Goal: Task Accomplishment & Management: Use online tool/utility

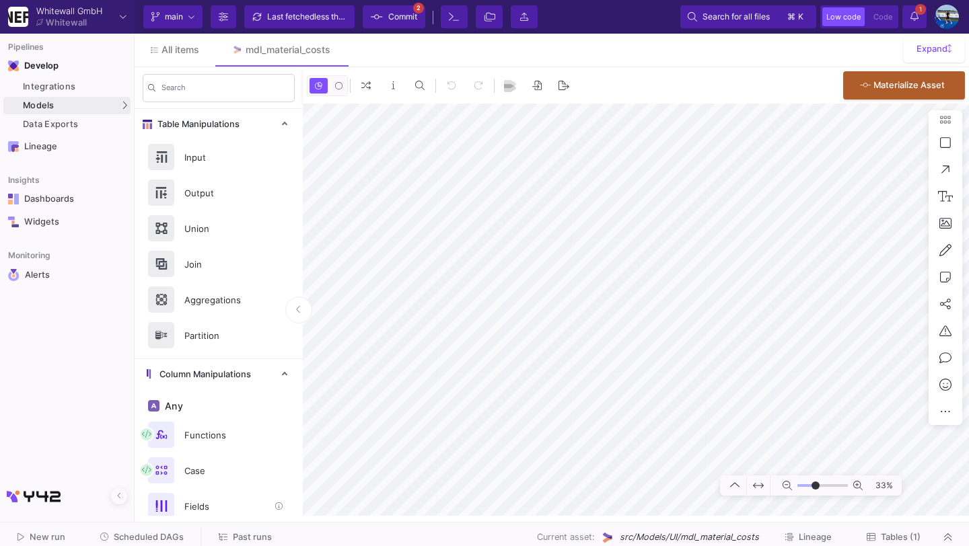
type input "-23"
click at [159, 540] on span "Scheduled DAGs" at bounding box center [149, 537] width 70 height 10
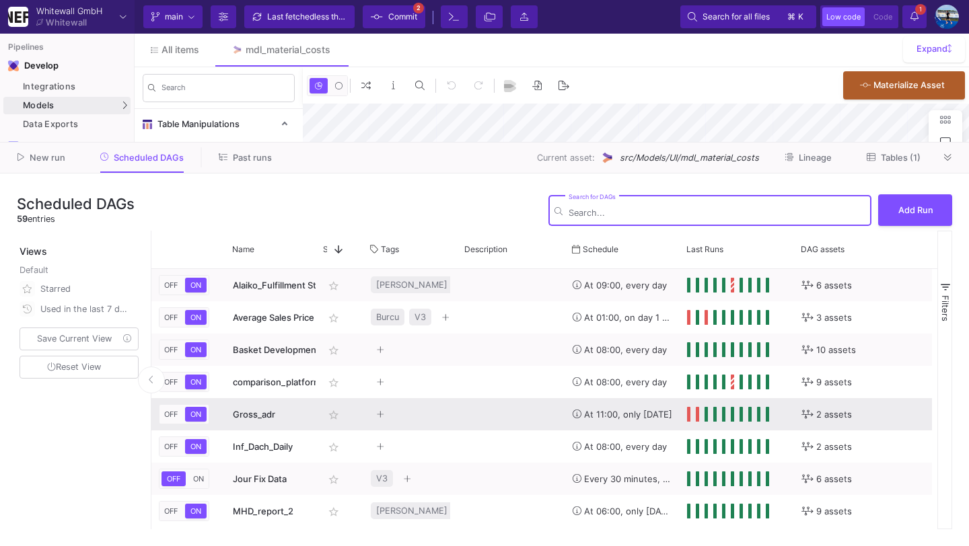
type input "-23"
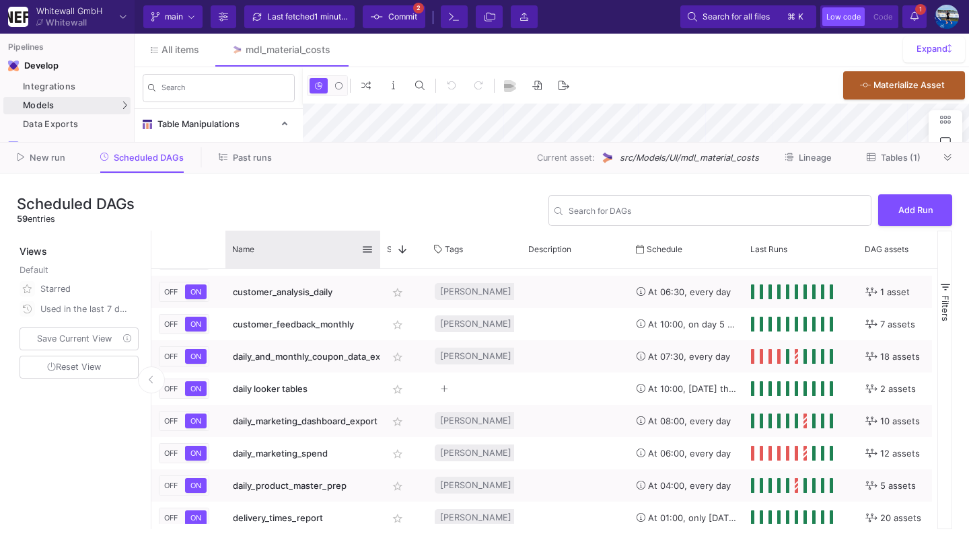
drag, startPoint x: 316, startPoint y: 240, endPoint x: 384, endPoint y: 238, distance: 68.7
click at [383, 238] on div at bounding box center [380, 250] width 5 height 38
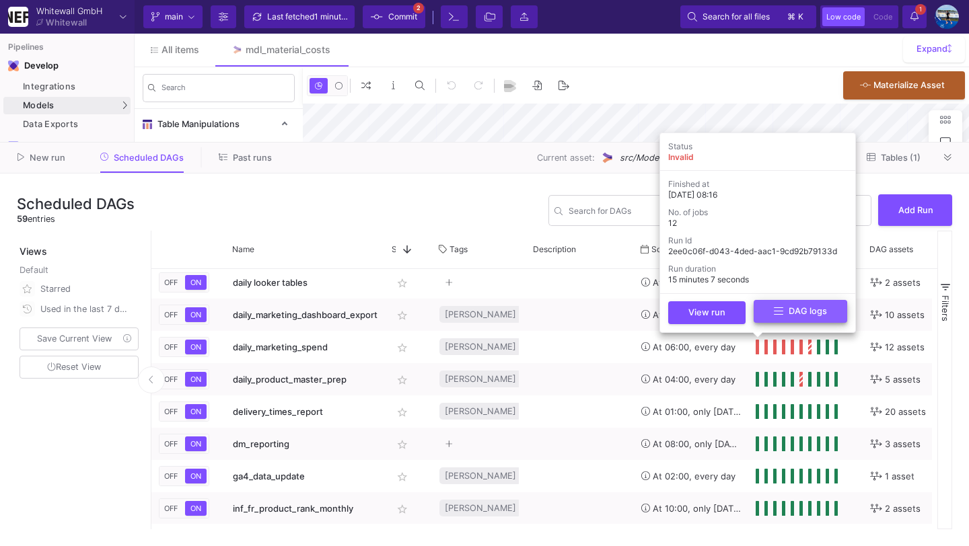
click at [765, 320] on button "DAG logs" at bounding box center [801, 312] width 94 height 24
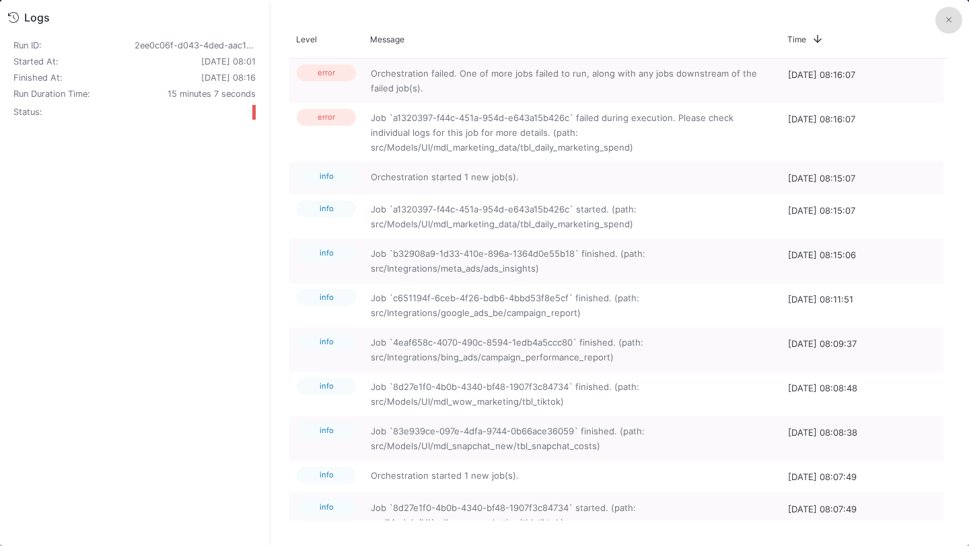
click at [944, 32] on button at bounding box center [948, 20] width 27 height 27
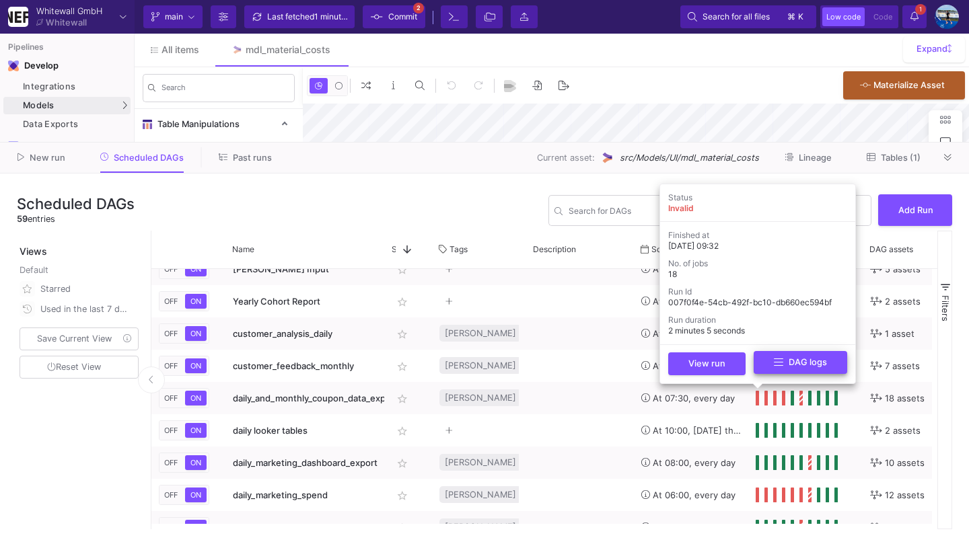
click at [769, 361] on button "DAG logs" at bounding box center [801, 363] width 94 height 24
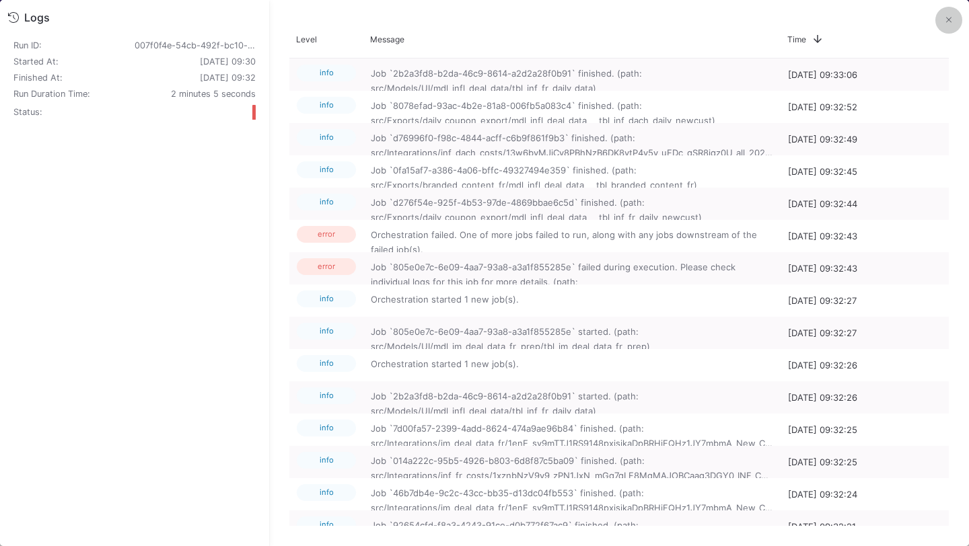
click at [944, 15] on button at bounding box center [948, 20] width 27 height 27
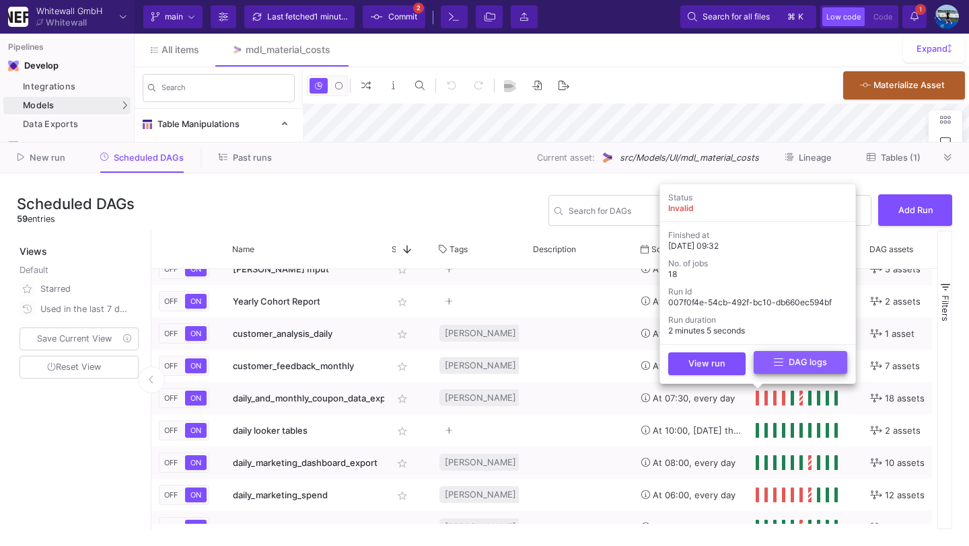
click at [764, 368] on button "DAG logs" at bounding box center [801, 363] width 94 height 24
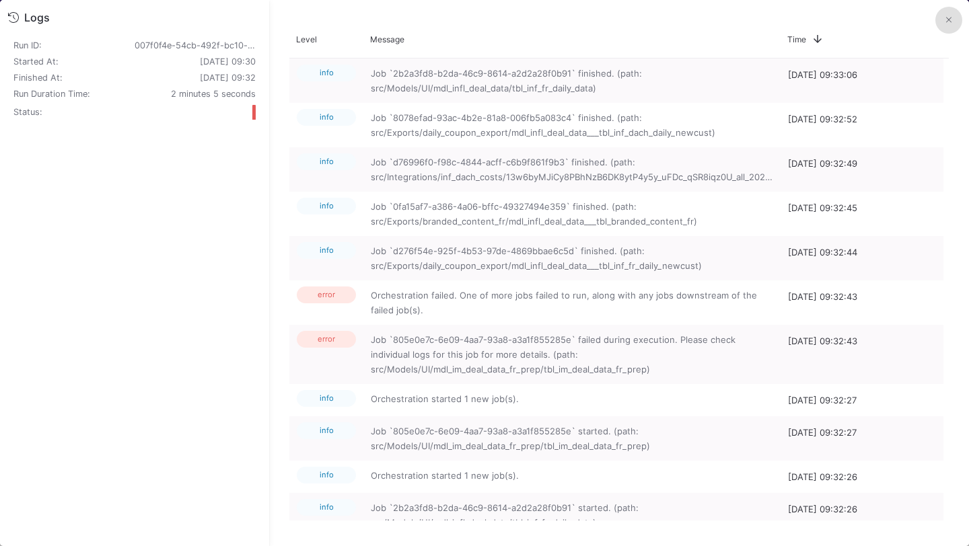
click at [945, 18] on button at bounding box center [948, 20] width 27 height 27
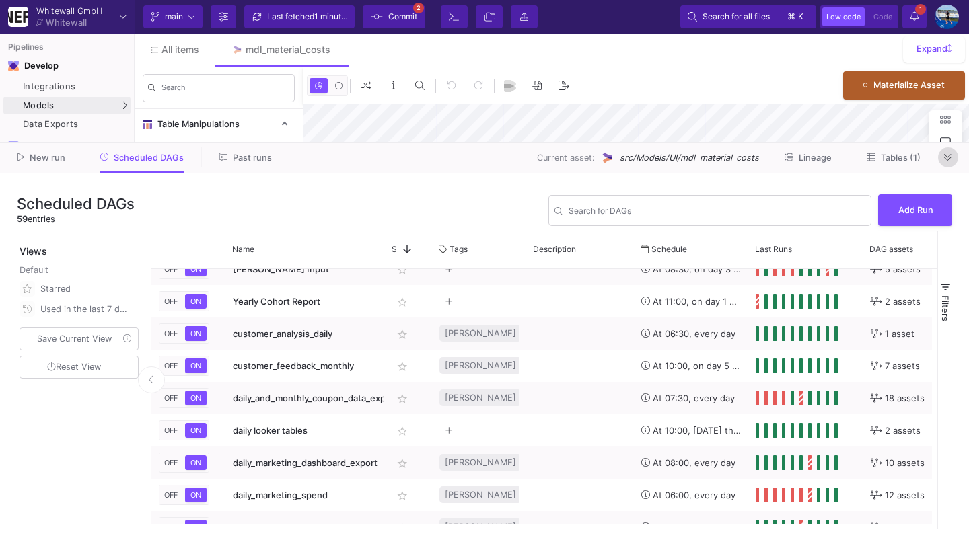
click at [954, 153] on button at bounding box center [948, 157] width 20 height 20
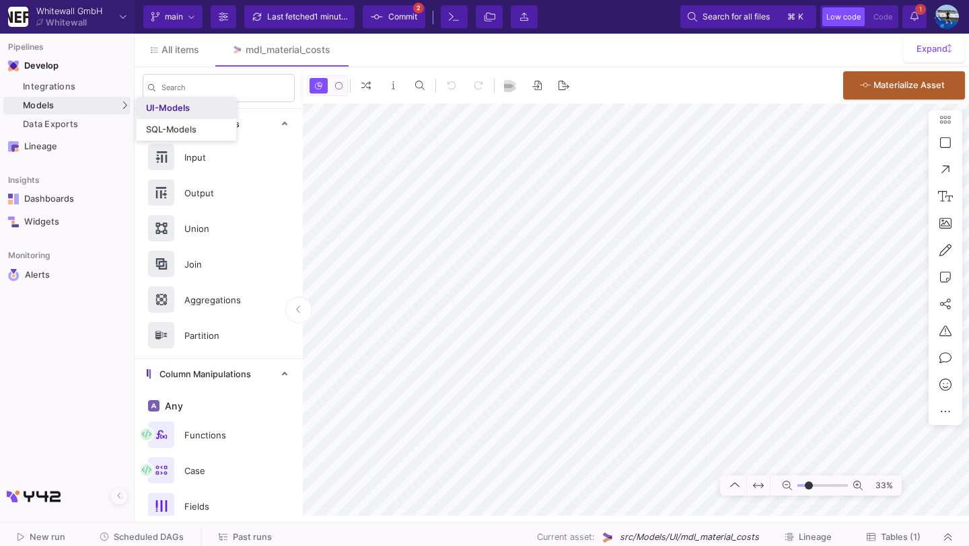
click at [164, 111] on div "UI-Models" at bounding box center [168, 108] width 44 height 11
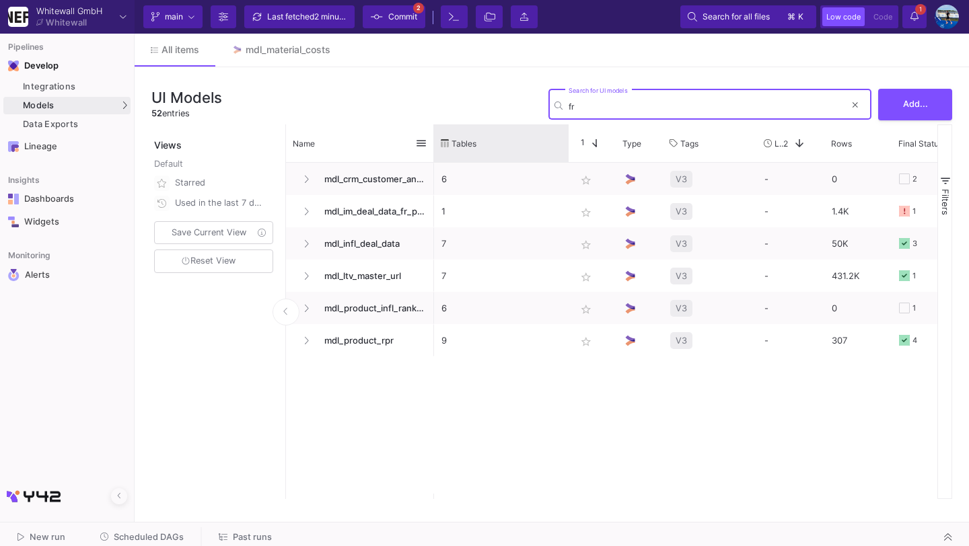
type input "fr"
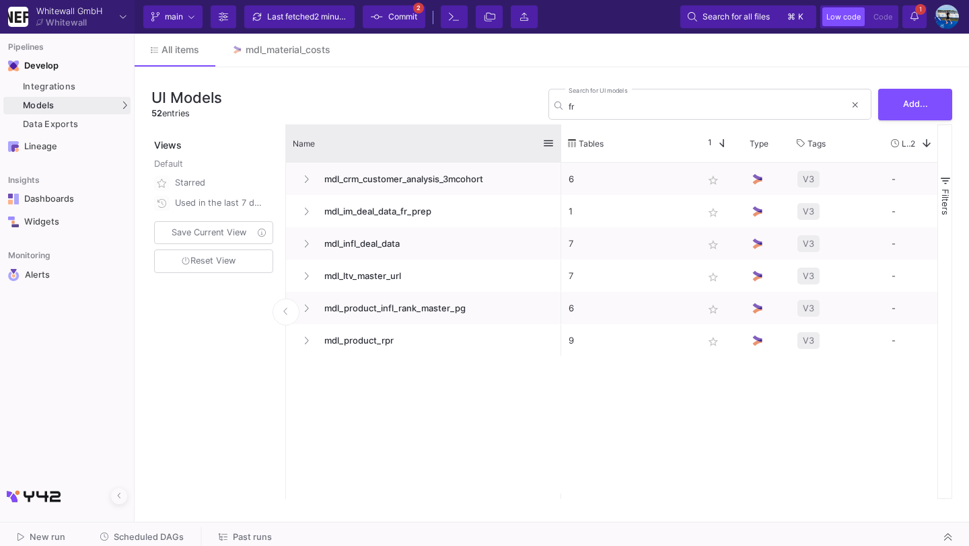
drag, startPoint x: 435, startPoint y: 147, endPoint x: 561, endPoint y: 143, distance: 126.6
click at [561, 143] on div at bounding box center [561, 144] width 5 height 38
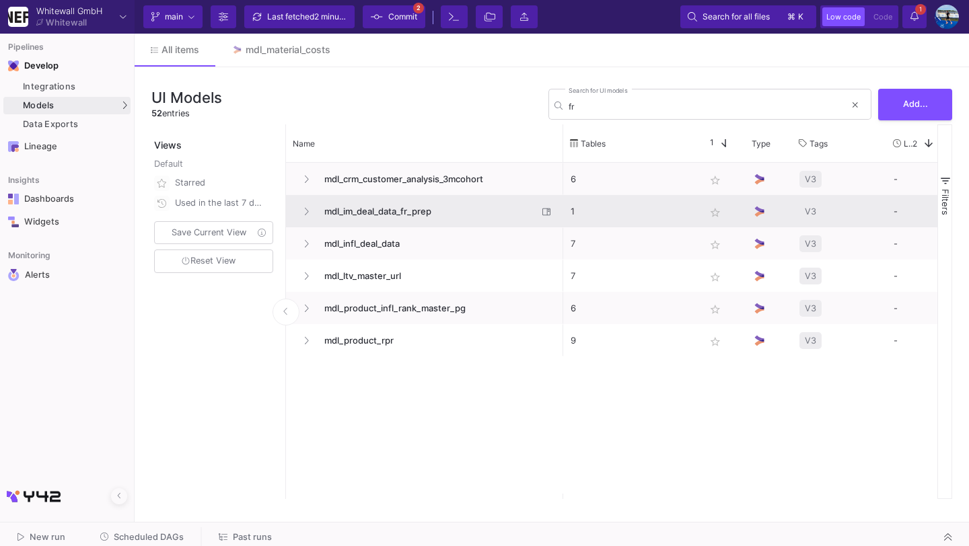
click at [376, 211] on span "mdl_im_deal_data_fr_prep" at bounding box center [426, 212] width 221 height 32
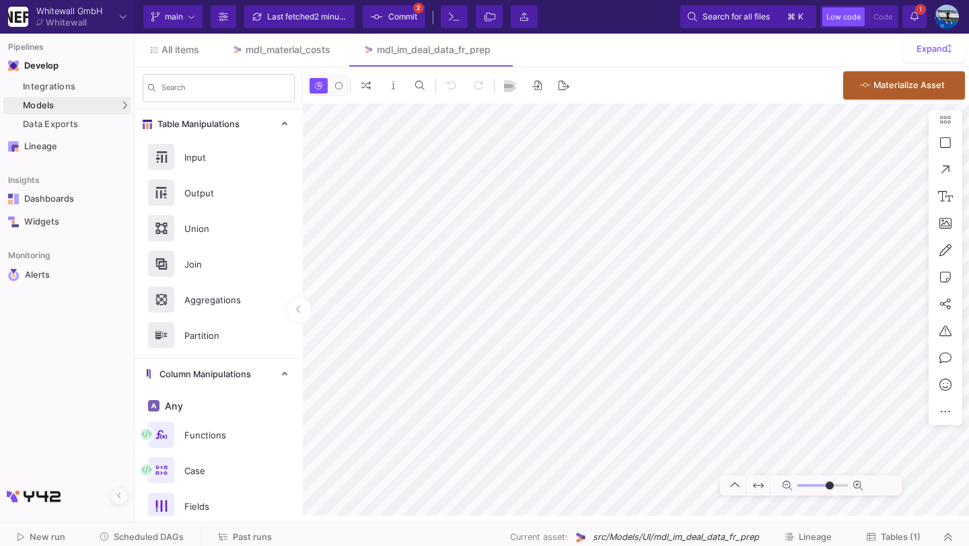
click at [876, 542] on span "Tables (1)" at bounding box center [894, 537] width 54 height 10
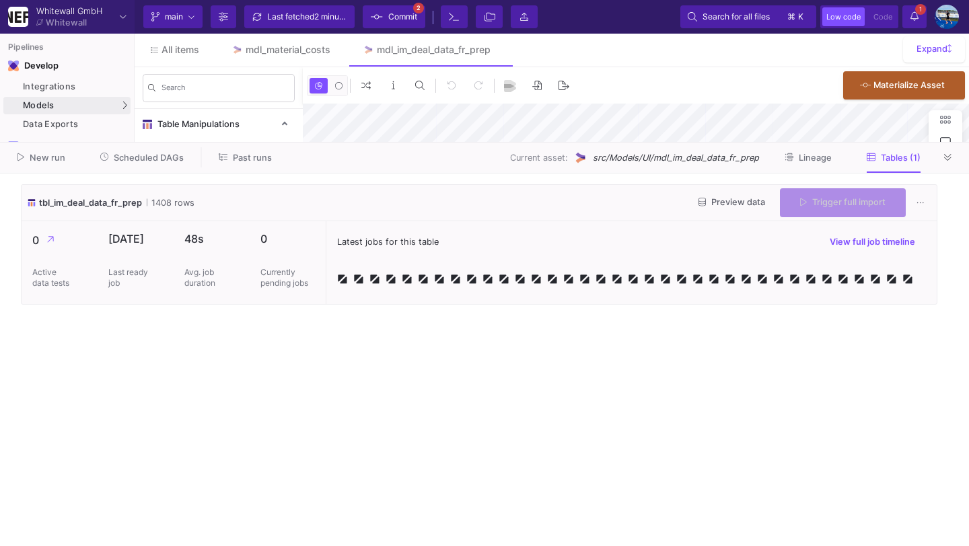
type input "-8"
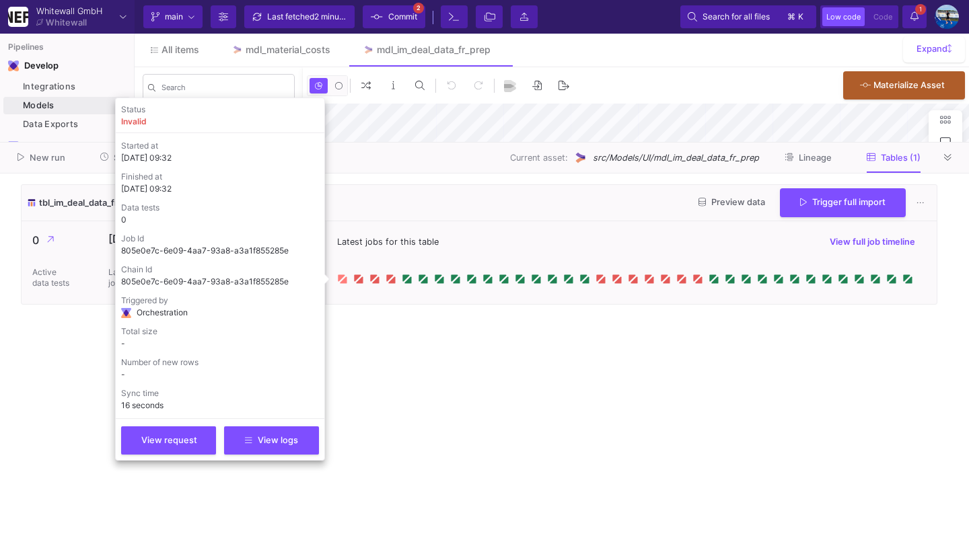
click at [345, 278] on icon at bounding box center [343, 279] width 7 height 7
click at [281, 454] on div "View request View logs" at bounding box center [220, 437] width 198 height 36
click at [282, 448] on button "View logs" at bounding box center [271, 439] width 95 height 28
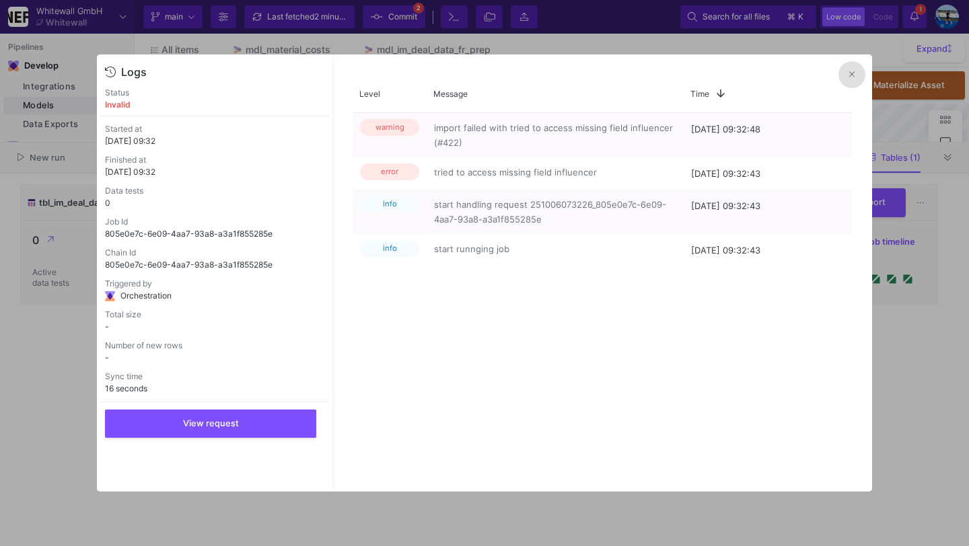
click at [845, 74] on button at bounding box center [852, 74] width 27 height 27
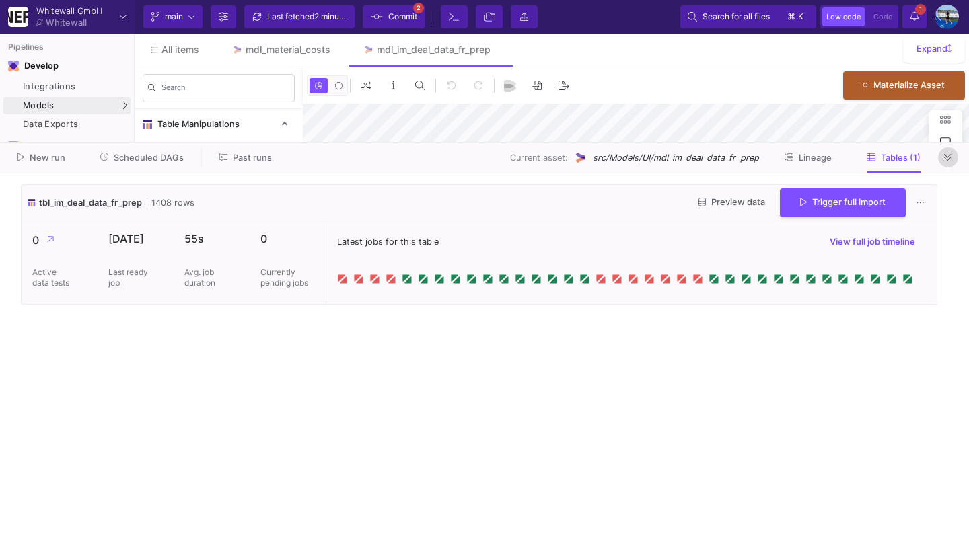
click at [948, 157] on icon at bounding box center [947, 157] width 7 height 9
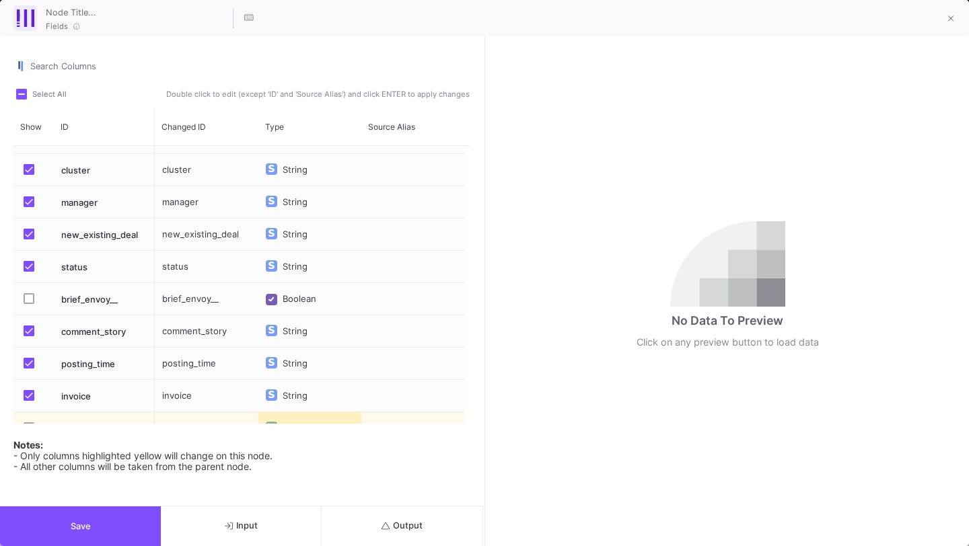
scroll to position [226, 0]
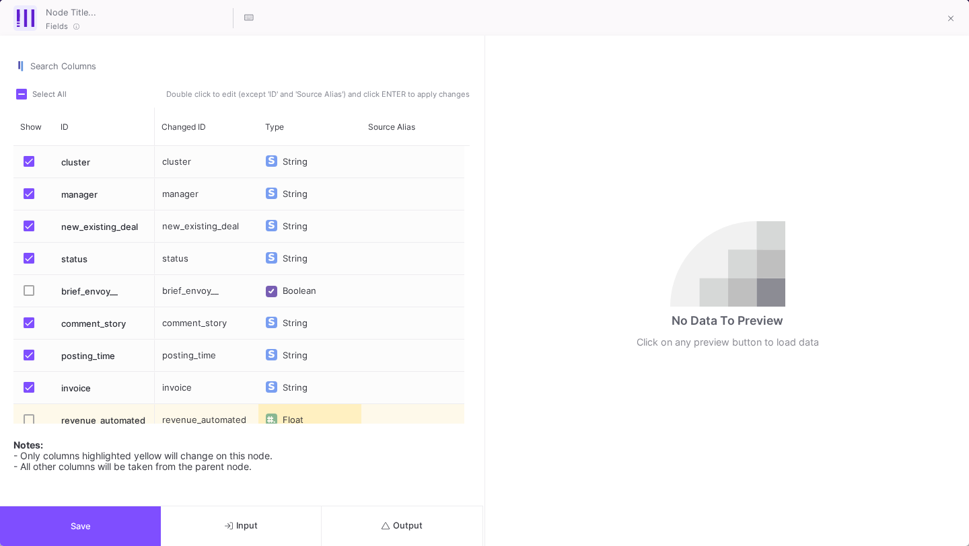
click at [133, 532] on button "Save" at bounding box center [80, 527] width 161 height 40
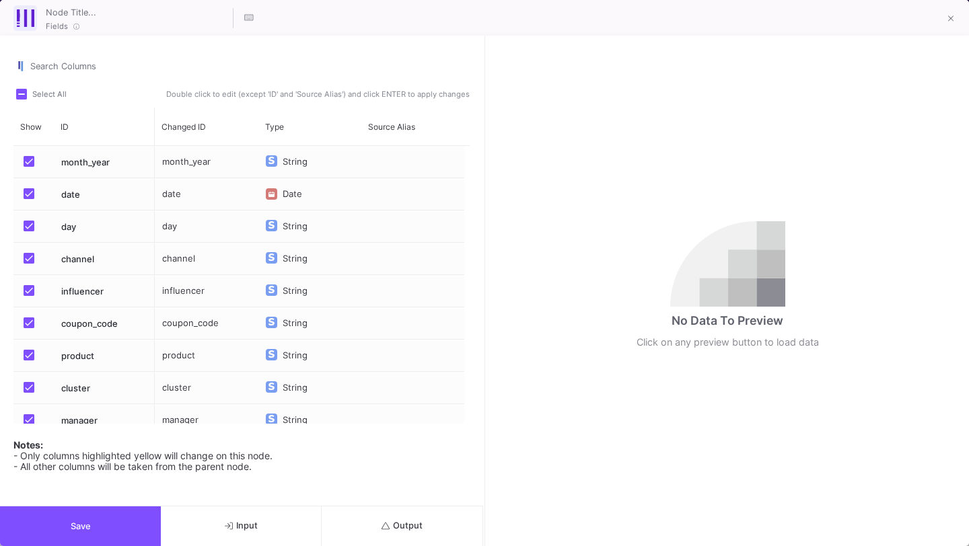
scroll to position [14, 0]
click at [117, 514] on button "Save" at bounding box center [80, 527] width 161 height 40
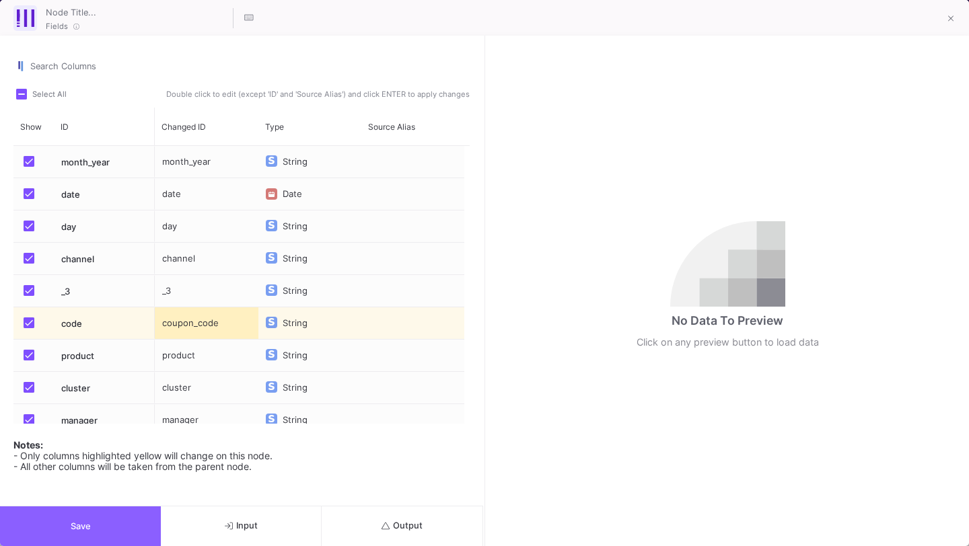
click at [123, 537] on button "Save" at bounding box center [80, 527] width 161 height 40
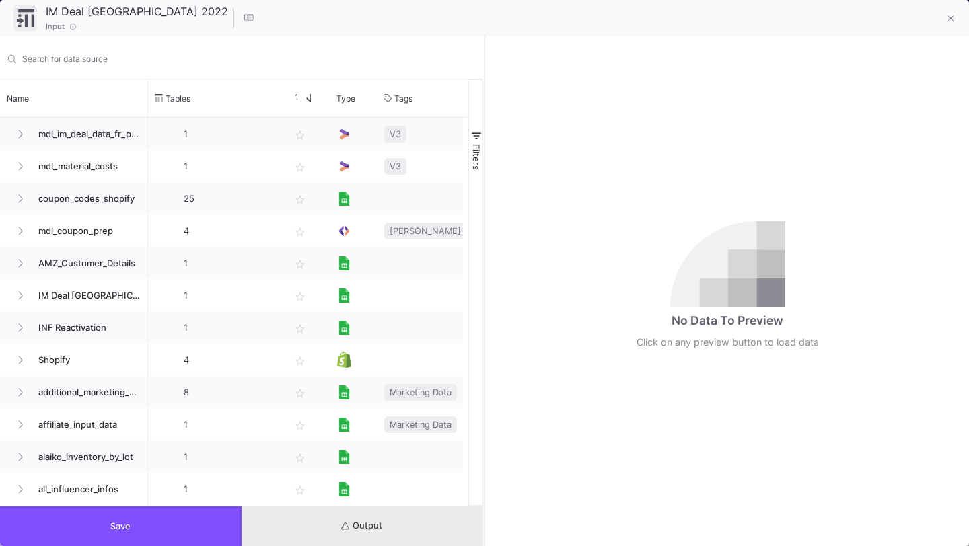
click at [373, 534] on button "Output" at bounding box center [363, 527] width 242 height 40
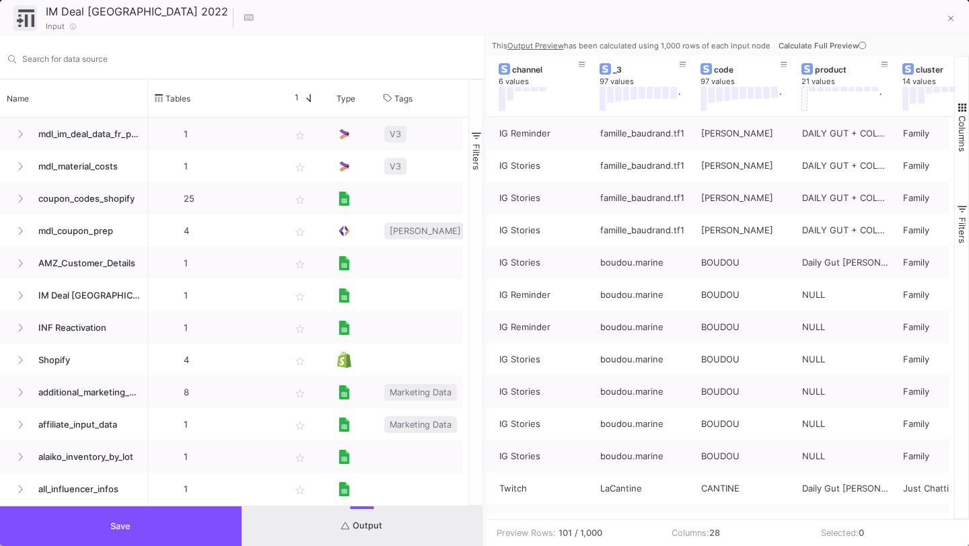
click at [176, 533] on button "Save" at bounding box center [121, 527] width 242 height 40
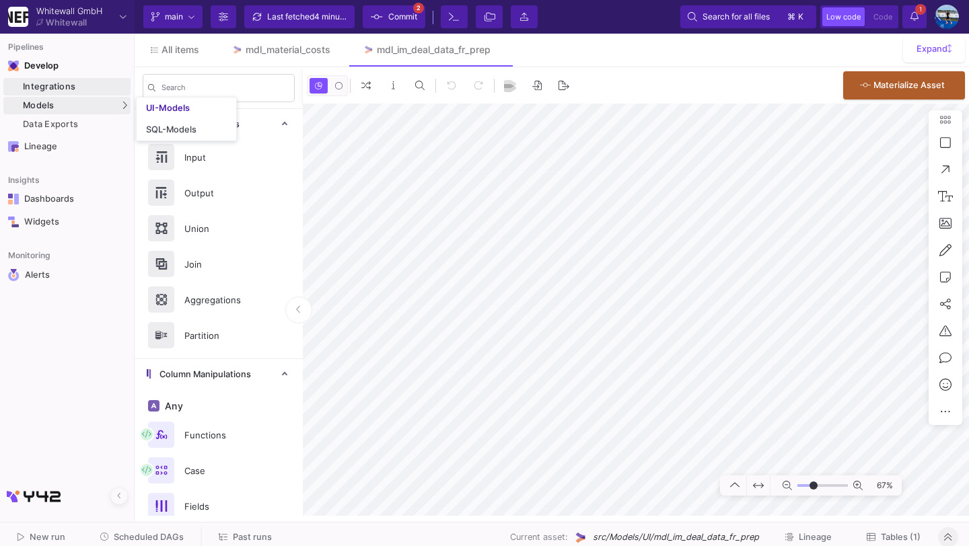
click at [57, 80] on link "Integrations" at bounding box center [66, 86] width 127 height 17
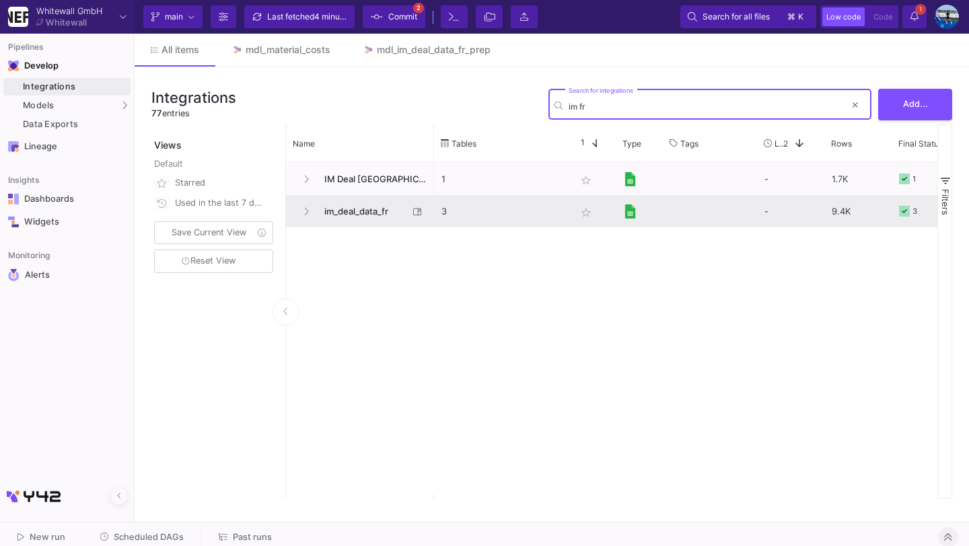
type input "im fr"
click at [353, 212] on span "im_deal_data_fr" at bounding box center [362, 212] width 92 height 32
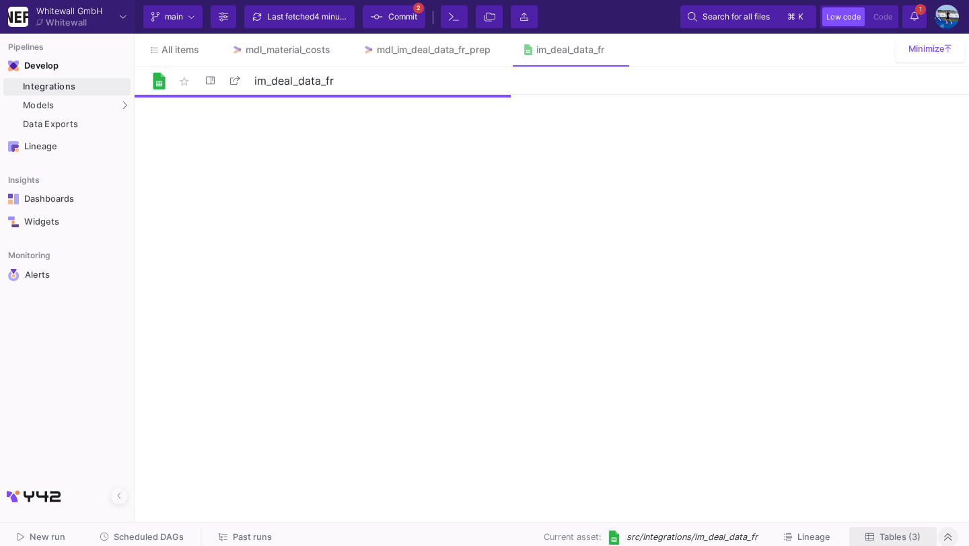
click at [890, 544] on button "Tables (3)" at bounding box center [892, 538] width 87 height 21
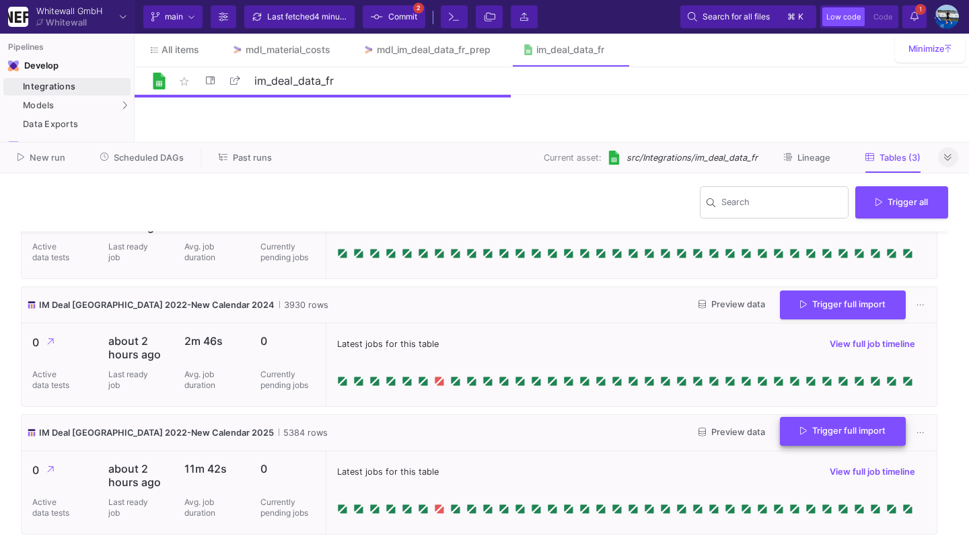
click at [806, 431] on span "Trigger full import" at bounding box center [842, 431] width 85 height 10
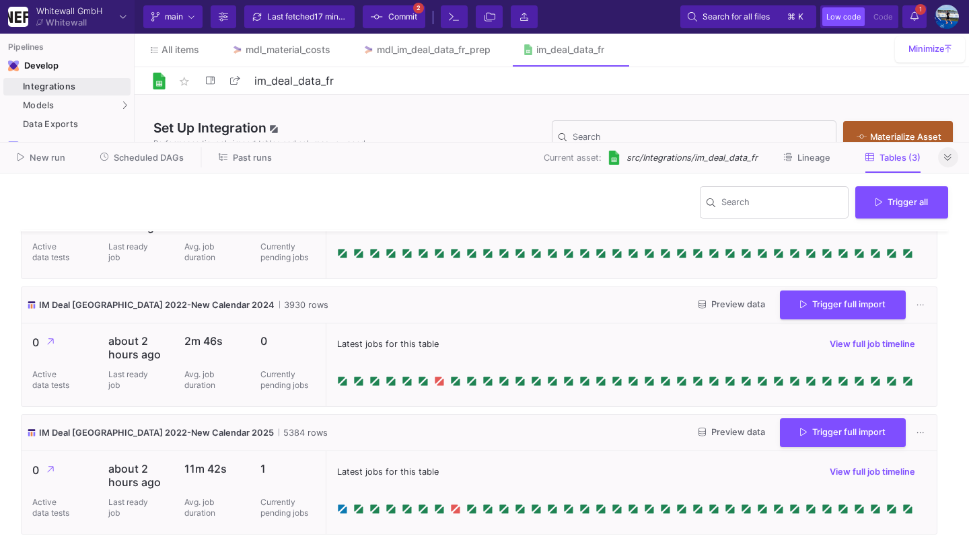
click at [758, 481] on div "Latest jobs for this table View full job timeline" at bounding box center [631, 472] width 589 height 20
